Goal: Task Accomplishment & Management: Use online tool/utility

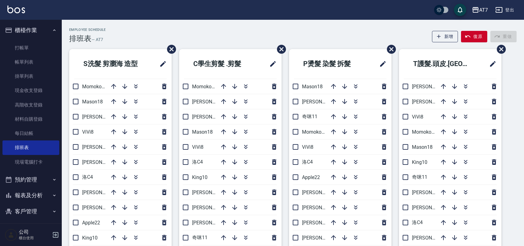
scroll to position [41, 0]
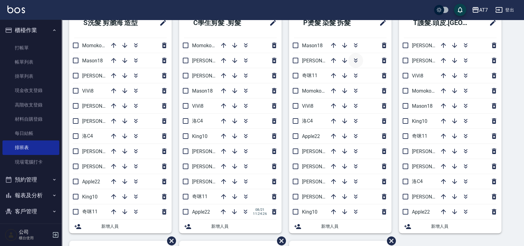
click at [356, 58] on icon "button" at bounding box center [355, 60] width 7 height 7
click at [343, 212] on icon "button" at bounding box center [344, 211] width 5 height 5
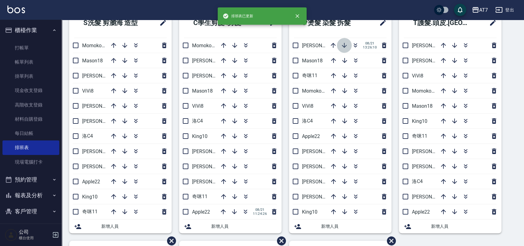
click at [345, 47] on icon "button" at bounding box center [343, 45] width 7 height 7
click at [296, 60] on input "checkbox" at bounding box center [295, 60] width 13 height 13
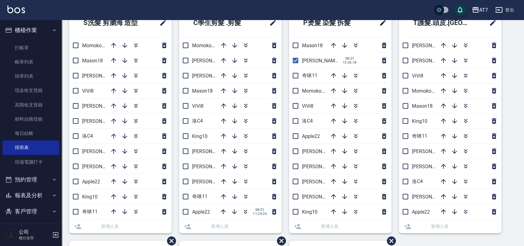
click at [296, 60] on input "checkbox" at bounding box center [295, 60] width 13 height 13
checkbox input "false"
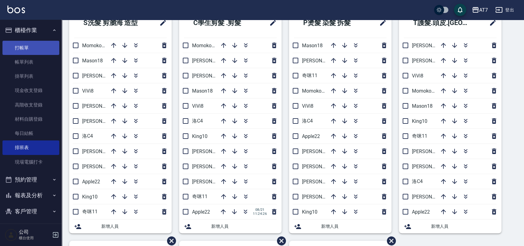
click at [42, 46] on link "打帳單" at bounding box center [30, 48] width 57 height 14
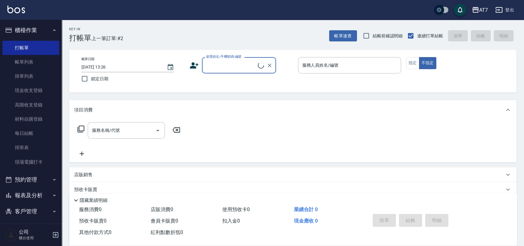
click at [52, 29] on icon "button" at bounding box center [54, 30] width 5 height 5
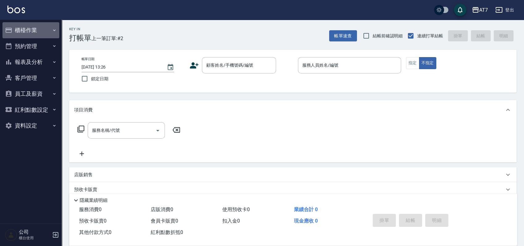
click at [30, 34] on button "櫃檯作業" at bounding box center [30, 30] width 57 height 16
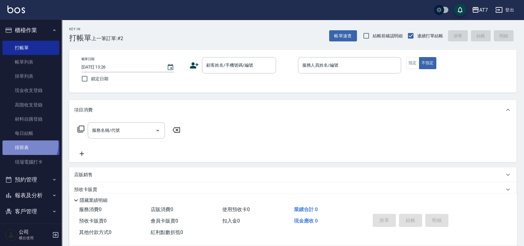
click at [26, 144] on link "排班表" at bounding box center [30, 147] width 57 height 14
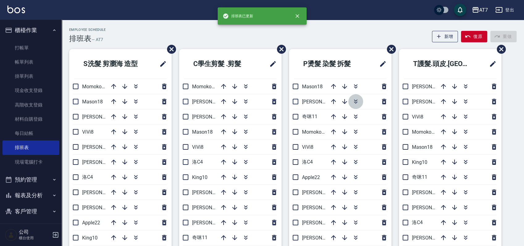
click at [353, 98] on icon "button" at bounding box center [355, 101] width 7 height 7
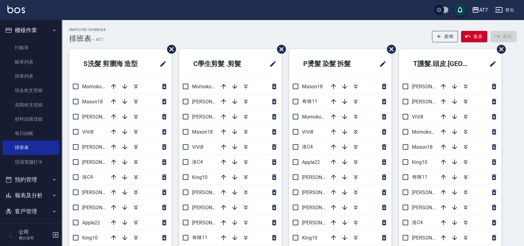
scroll to position [41, 0]
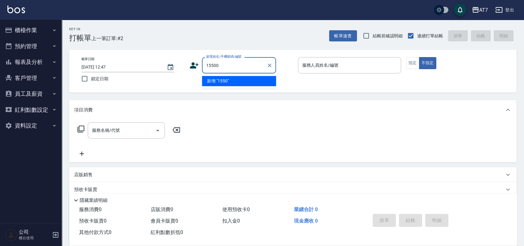
type input "15500"
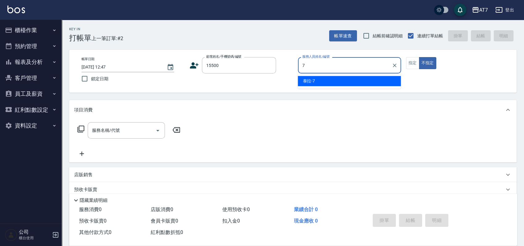
type input "泰拉-7"
type button "false"
type input "公司/公司15500/15500"
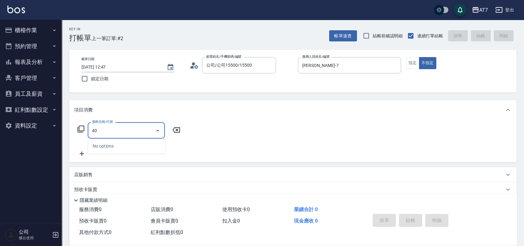
type input "400"
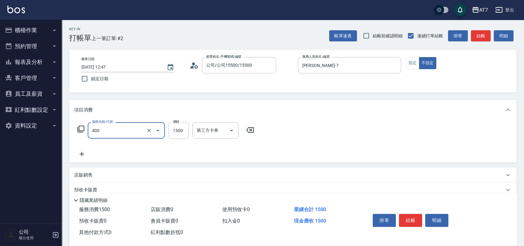
type input "150"
type input "染髮(400)"
type input "0"
type input "278"
type input "20"
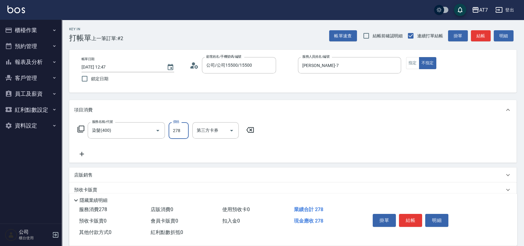
type input "2780"
type input "270"
type input "2780"
click at [415, 217] on button "結帳" at bounding box center [410, 220] width 23 height 13
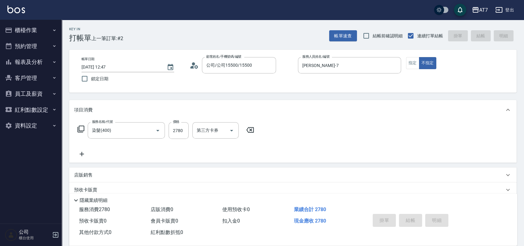
type input "2025/08/21 13:28"
type input "0"
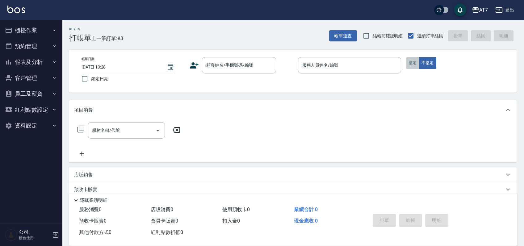
click at [409, 64] on button "指定" at bounding box center [412, 63] width 13 height 12
click at [230, 69] on input "顧客姓名/手機號碼/編號" at bounding box center [234, 65] width 59 height 11
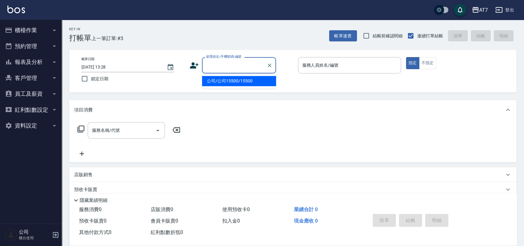
click at [31, 30] on button "櫃檯作業" at bounding box center [30, 30] width 57 height 16
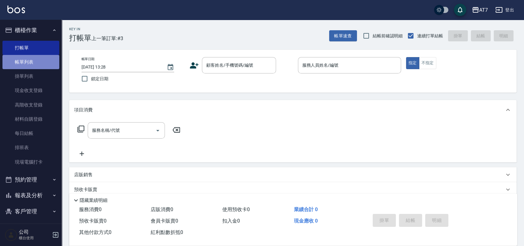
click at [35, 68] on link "帳單列表" at bounding box center [30, 62] width 57 height 14
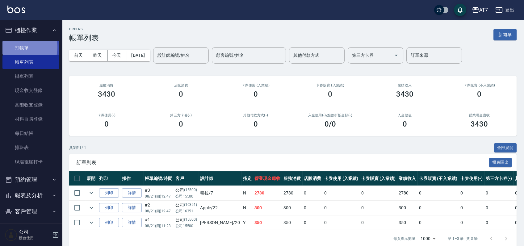
click at [17, 47] on link "打帳單" at bounding box center [30, 48] width 57 height 14
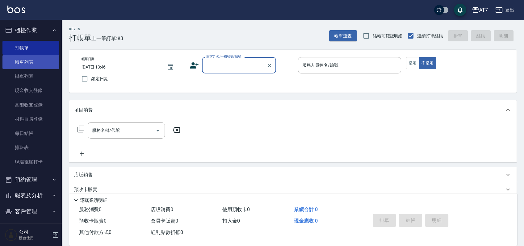
click at [45, 62] on link "帳單列表" at bounding box center [30, 62] width 57 height 14
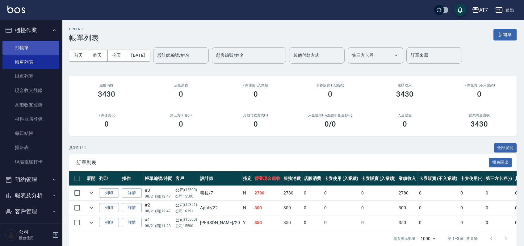
click at [39, 44] on link "打帳單" at bounding box center [30, 48] width 57 height 14
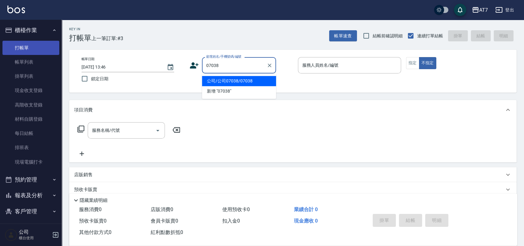
type input "公司/公司07038/07038"
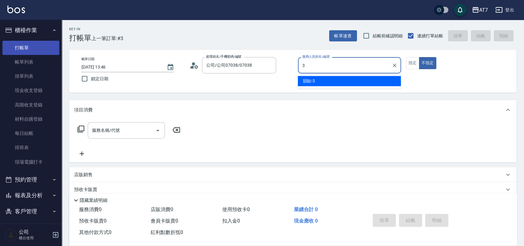
type input "韻如-3"
type button "false"
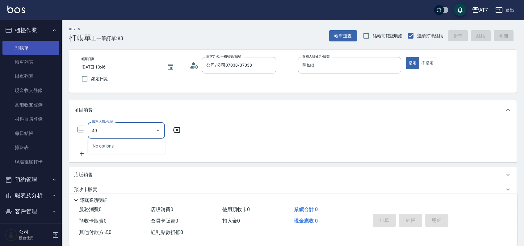
type input "400"
type input "150"
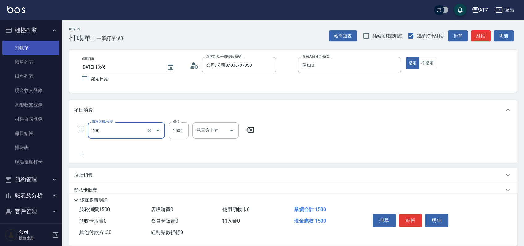
type input "染髮(400)"
type input "1"
type input "0"
type input "130"
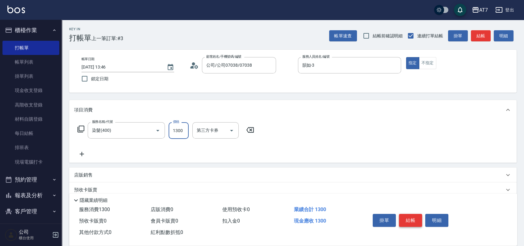
type input "1300"
click at [407, 219] on button "結帳" at bounding box center [410, 220] width 23 height 13
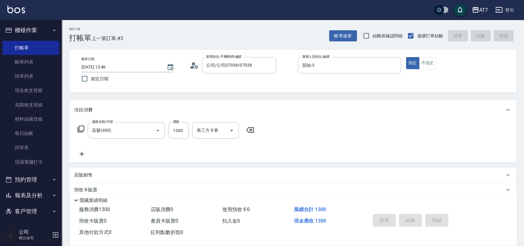
type input "0"
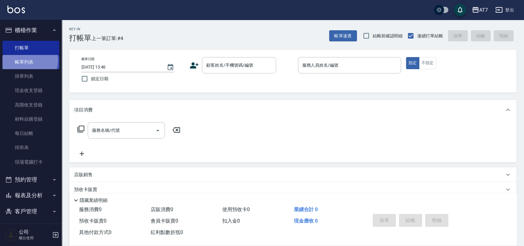
click at [29, 60] on link "帳單列表" at bounding box center [30, 62] width 57 height 14
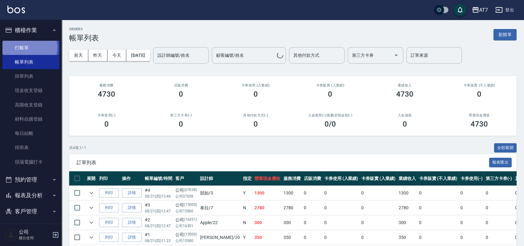
click at [29, 47] on link "打帳單" at bounding box center [30, 48] width 57 height 14
